Goal: Task Accomplishment & Management: Manage account settings

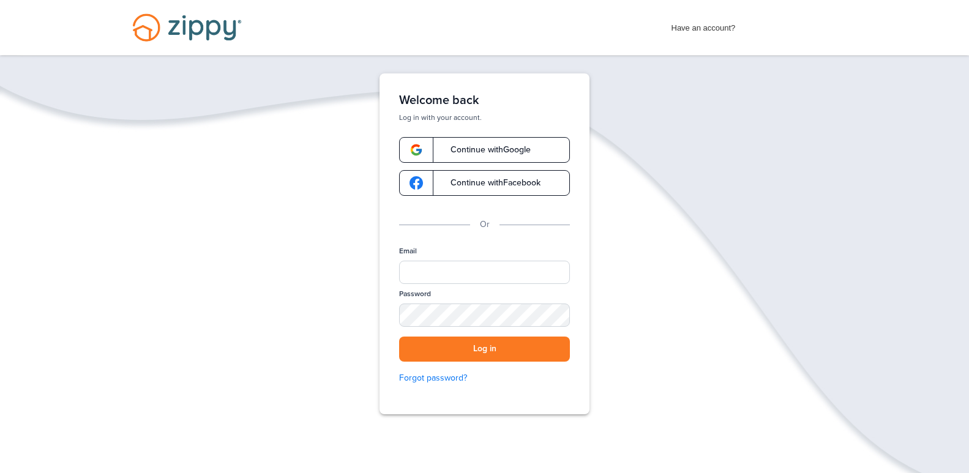
click at [494, 285] on div "Email" at bounding box center [484, 267] width 171 height 43
click at [492, 280] on input "Email" at bounding box center [484, 272] width 171 height 23
type input "**********"
click at [399, 337] on button "Log in" at bounding box center [484, 349] width 171 height 25
